Goal: Book appointment/travel/reservation

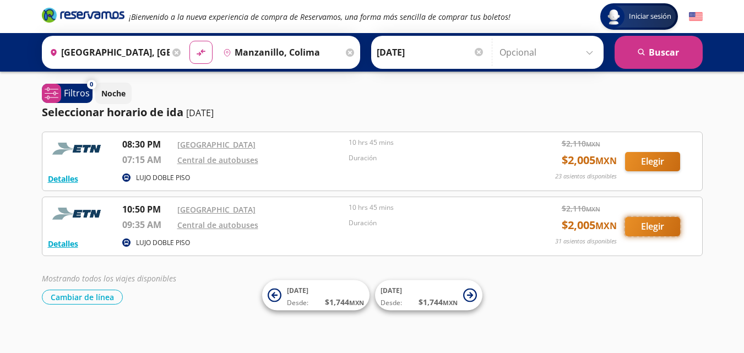
click at [640, 229] on button "Elegir" at bounding box center [652, 226] width 55 height 19
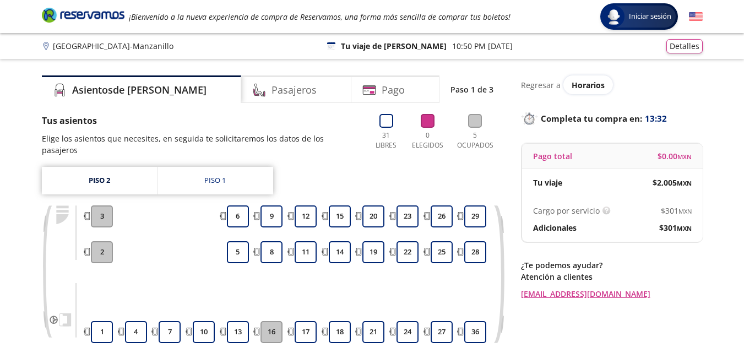
click at [47, 46] on icon at bounding box center [46, 46] width 5 height 8
